Goal: Task Accomplishment & Management: Manage account settings

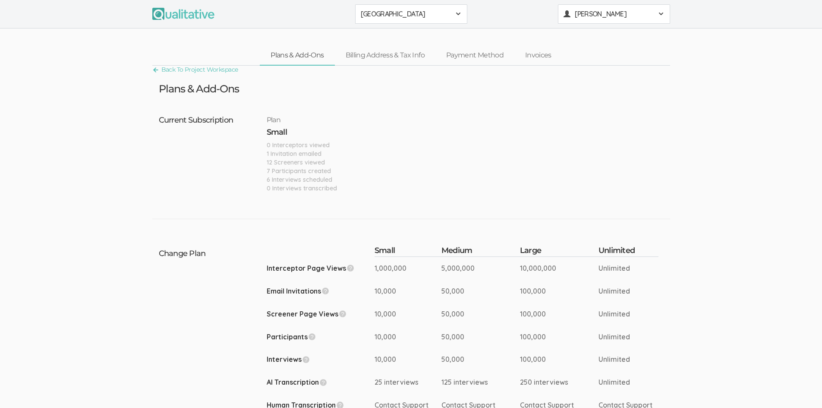
click at [660, 11] on span at bounding box center [660, 13] width 7 height 7
click at [583, 29] on link "Project Workspace" at bounding box center [613, 33] width 111 height 18
click at [657, 16] on span at bounding box center [660, 13] width 7 height 7
click at [601, 83] on link "Project Settings" at bounding box center [613, 85] width 111 height 18
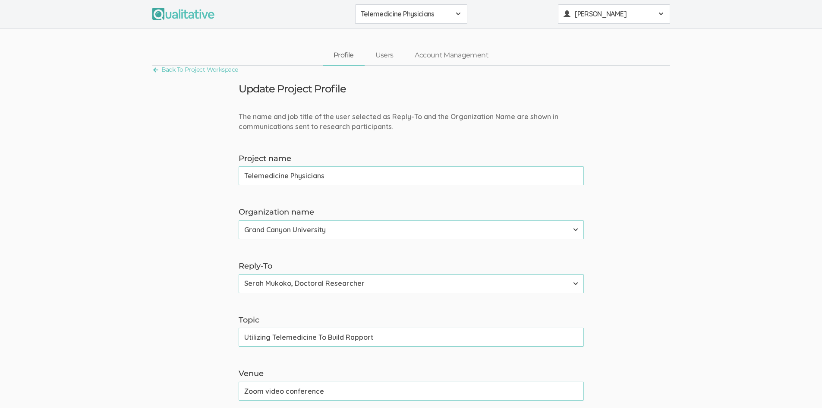
click at [661, 15] on span at bounding box center [660, 13] width 7 height 7
click at [591, 85] on link "Project Settings" at bounding box center [613, 85] width 111 height 18
click at [662, 13] on span at bounding box center [660, 13] width 7 height 7
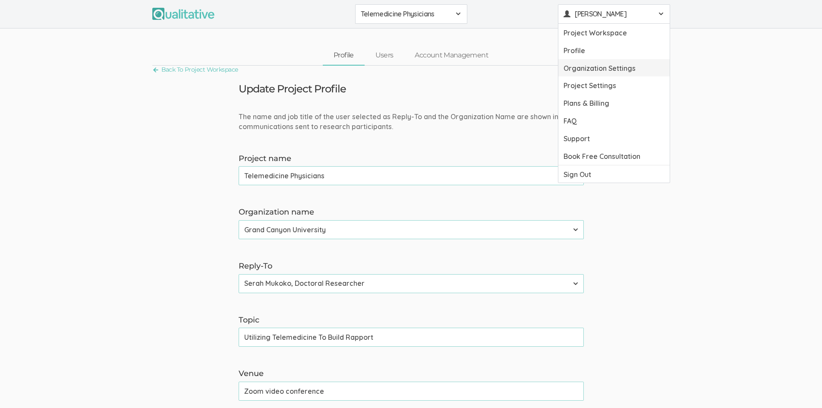
click at [610, 66] on link "Organization Settings" at bounding box center [613, 68] width 111 height 18
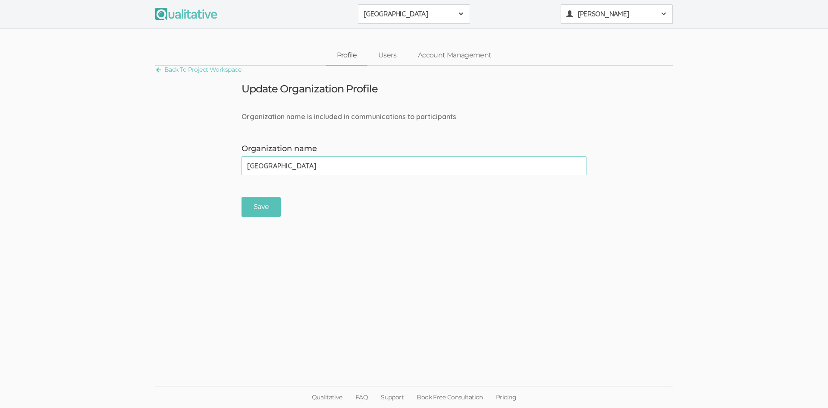
click at [665, 9] on button "[PERSON_NAME]" at bounding box center [617, 13] width 112 height 19
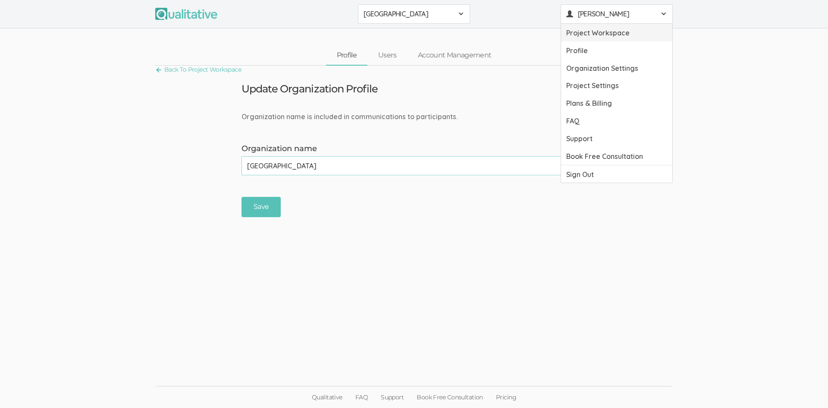
click at [614, 36] on link "Project Workspace" at bounding box center [616, 33] width 111 height 18
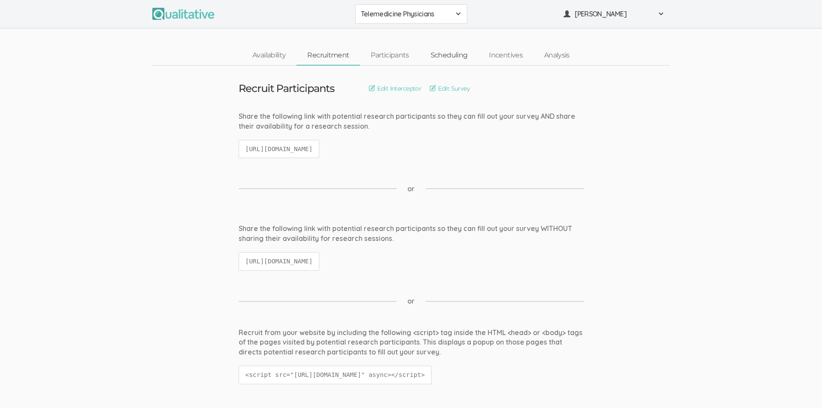
click at [453, 54] on link "Scheduling" at bounding box center [449, 55] width 59 height 19
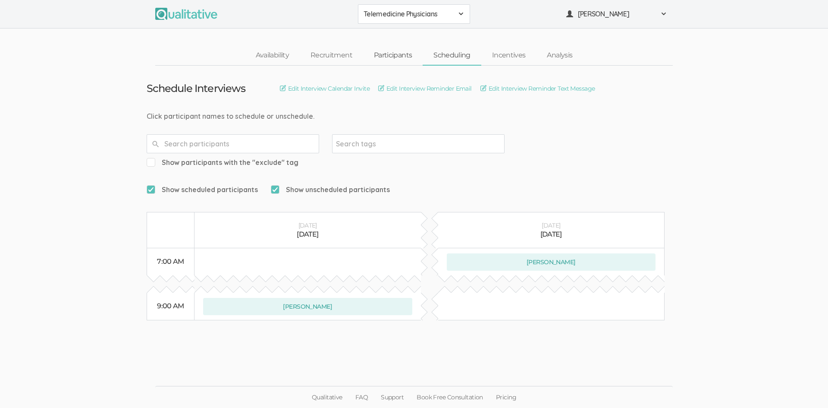
click at [380, 58] on link "Participants" at bounding box center [393, 55] width 60 height 19
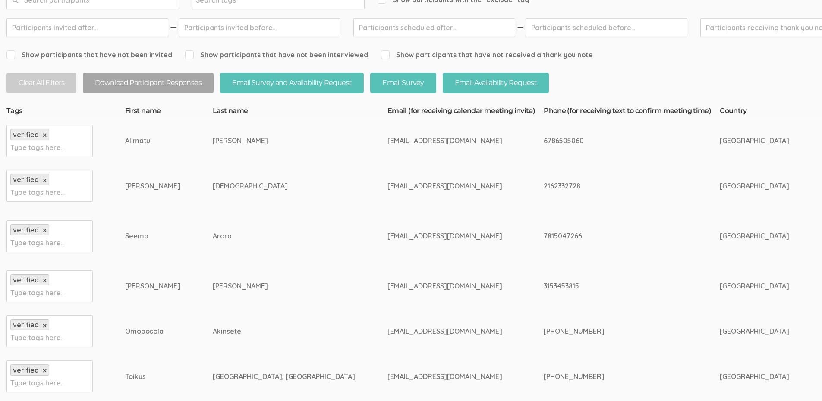
scroll to position [112, 0]
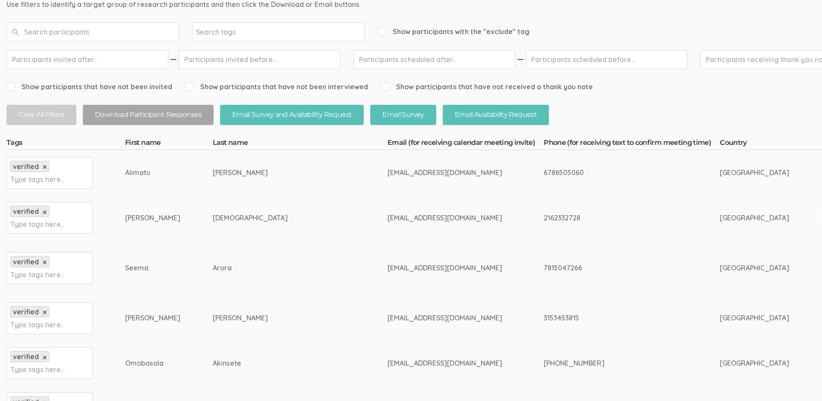
click at [44, 214] on link "×" at bounding box center [45, 212] width 4 height 7
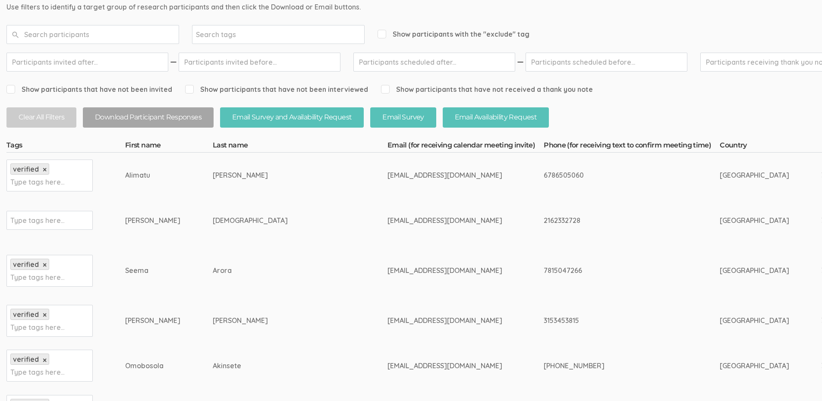
scroll to position [129, 0]
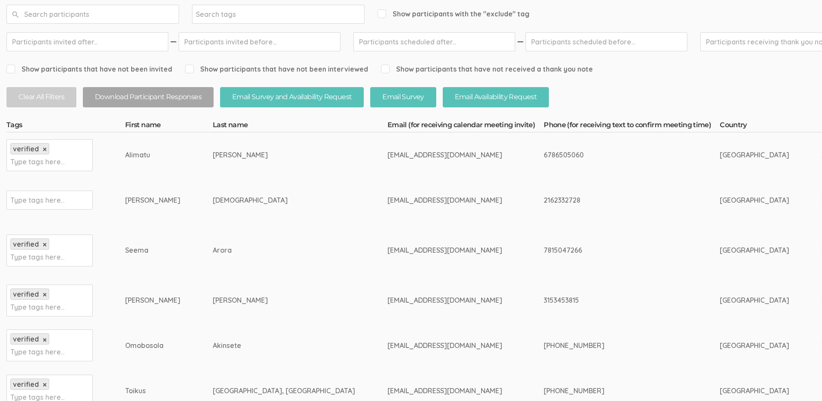
click at [192, 65] on span "Show participants that have not been interviewed" at bounding box center [276, 69] width 183 height 10
click at [191, 66] on input "Show participants that have not been interviewed" at bounding box center [188, 69] width 6 height 6
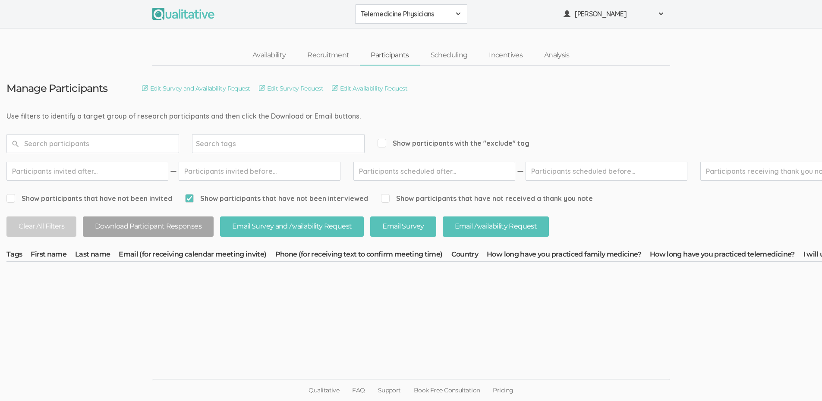
click at [187, 195] on input "Show participants that have not been interviewed" at bounding box center [188, 198] width 6 height 6
checkbox input "false"
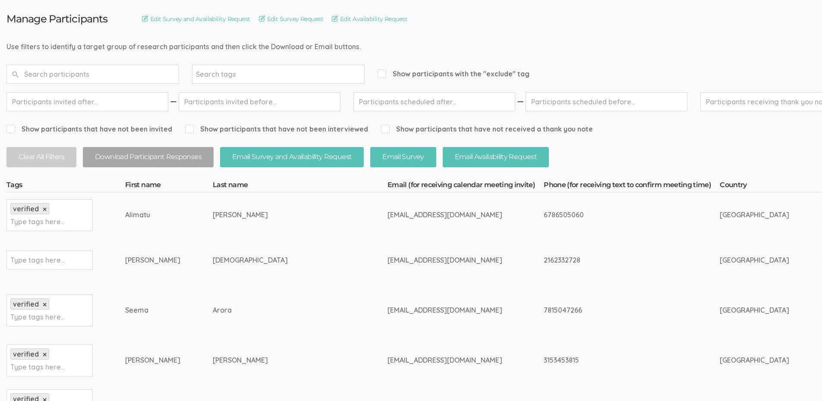
scroll to position [69, 0]
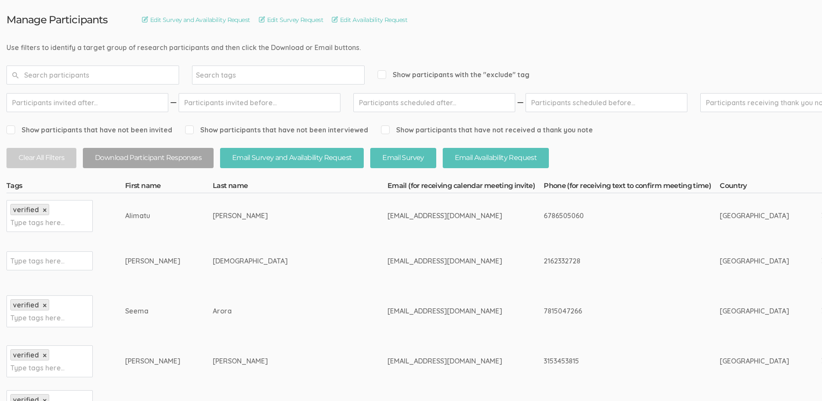
click at [9, 132] on span "Show participants that have not been invited" at bounding box center [89, 130] width 166 height 10
click at [9, 132] on input "Show participants that have not been invited" at bounding box center [9, 130] width 6 height 6
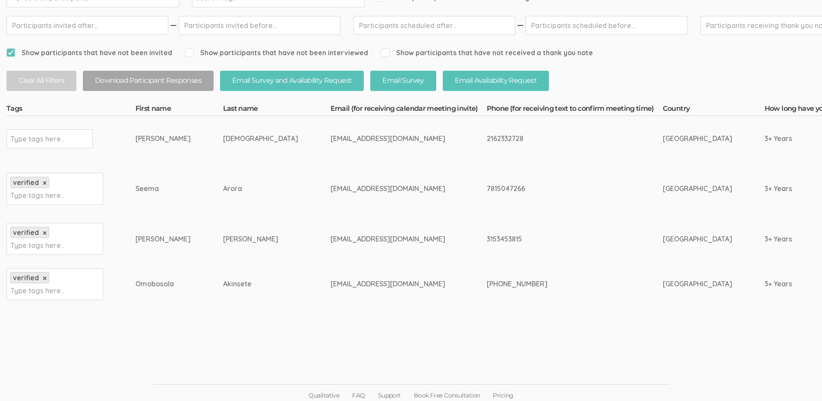
scroll to position [151, 0]
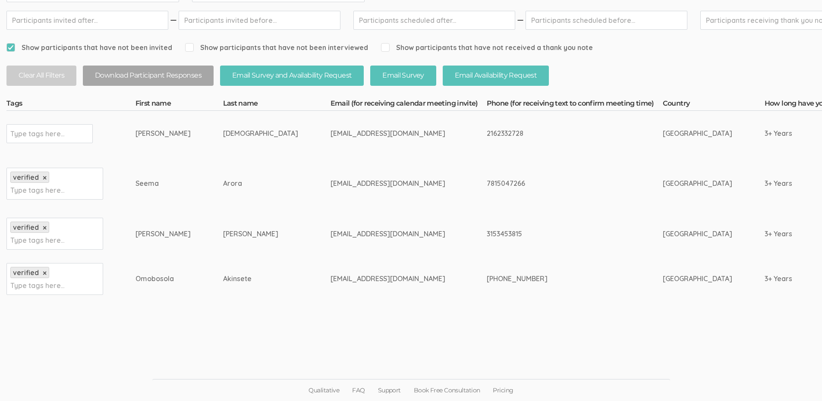
click at [9, 46] on input "Show participants that have not been invited" at bounding box center [9, 47] width 6 height 6
checkbox input "false"
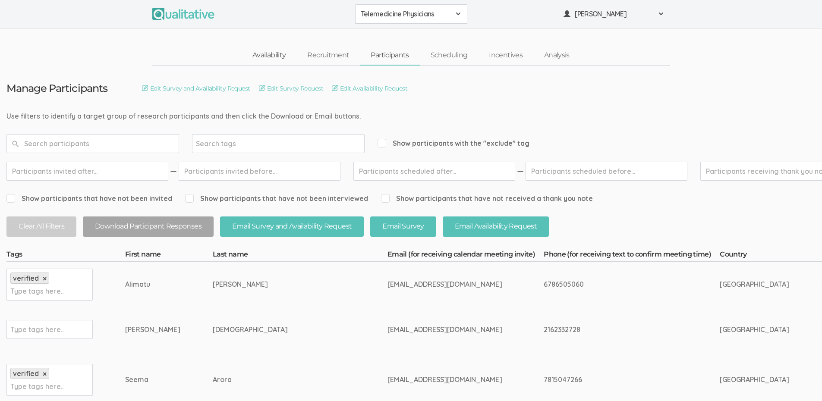
click at [276, 51] on link "Availability" at bounding box center [269, 55] width 55 height 19
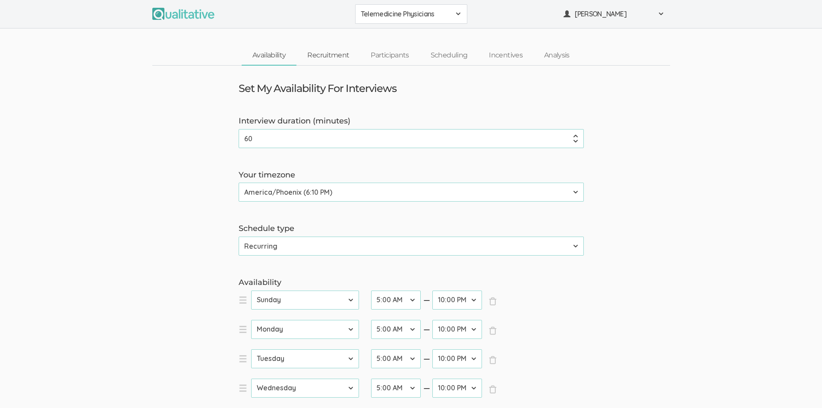
click at [321, 57] on link "Recruitment" at bounding box center [327, 55] width 63 height 19
